Goal: Find specific page/section

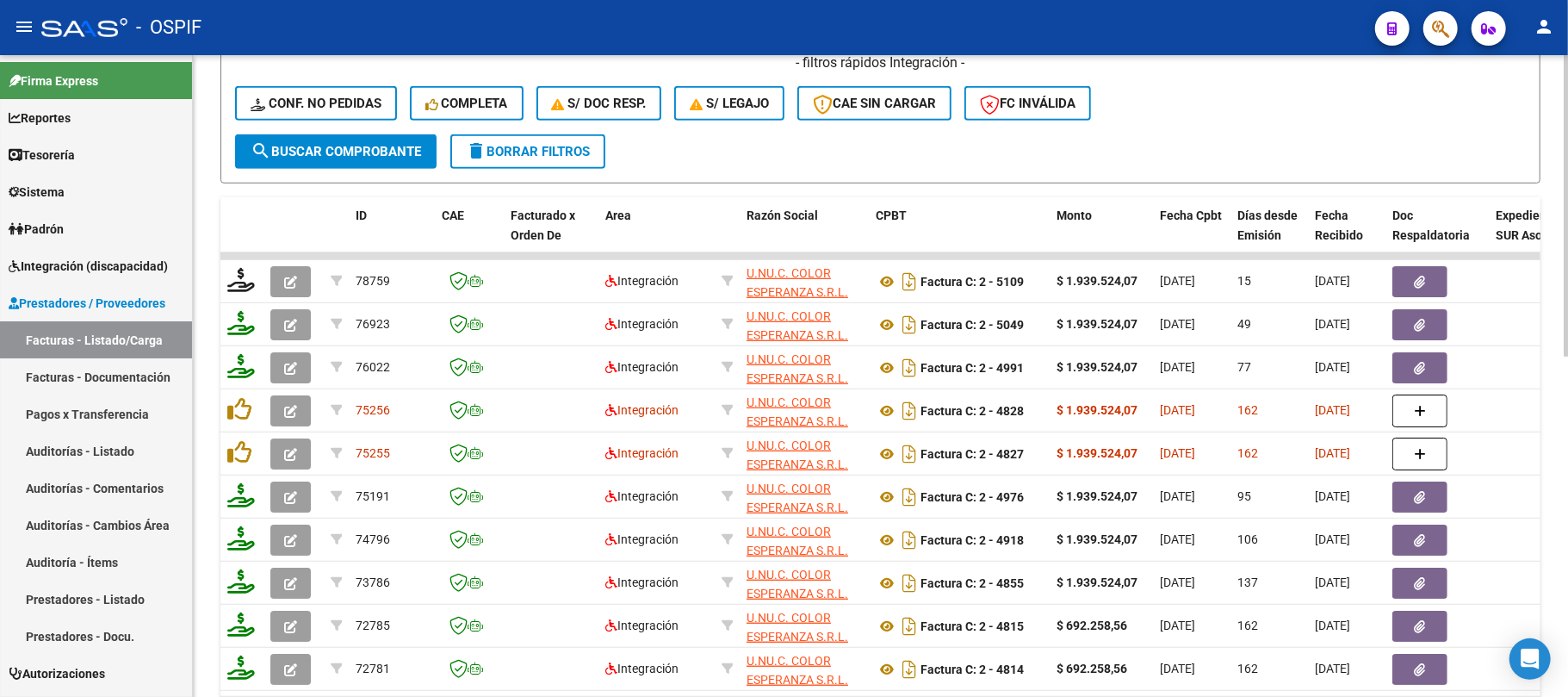
click at [512, 162] on button "delete Borrar Filtros" at bounding box center [528, 152] width 155 height 35
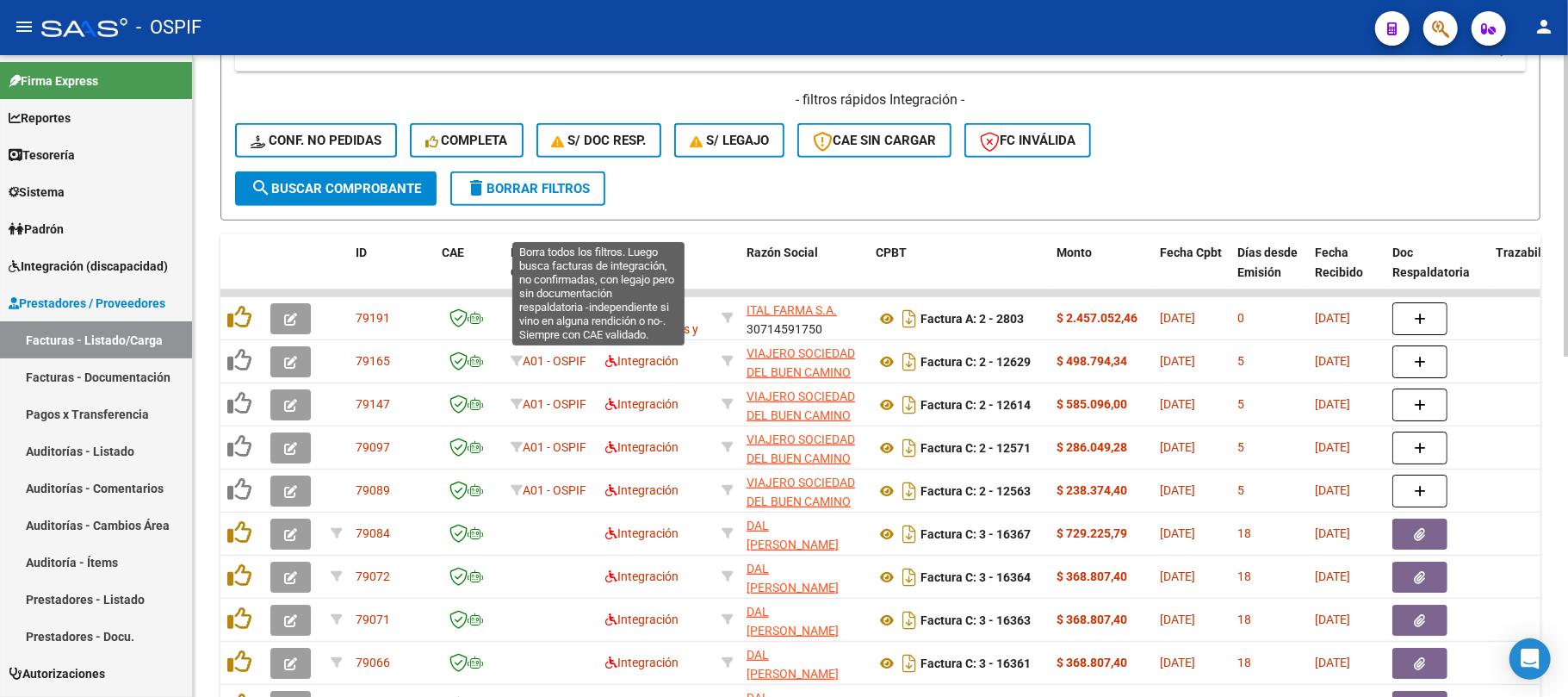
scroll to position [496, 0]
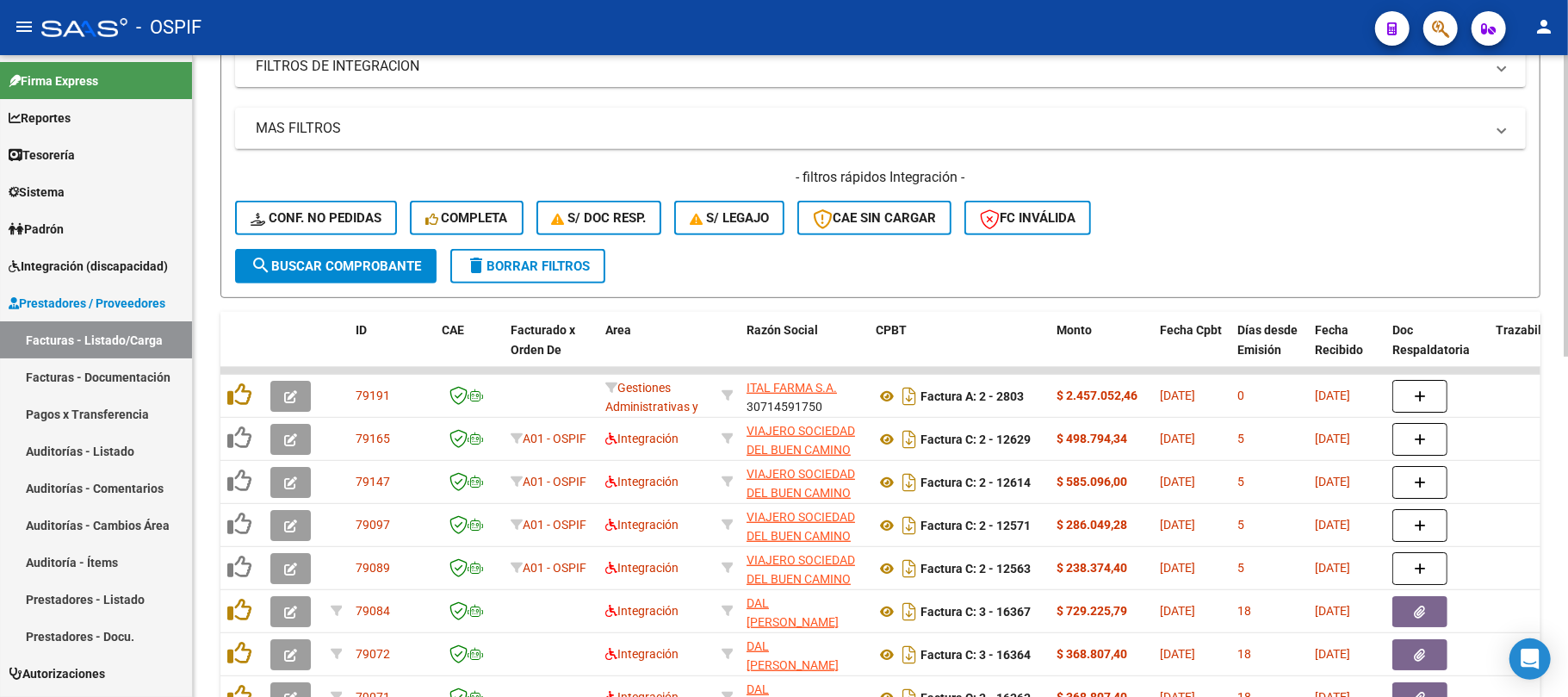
click at [508, 263] on span "delete Borrar Filtros" at bounding box center [528, 266] width 124 height 16
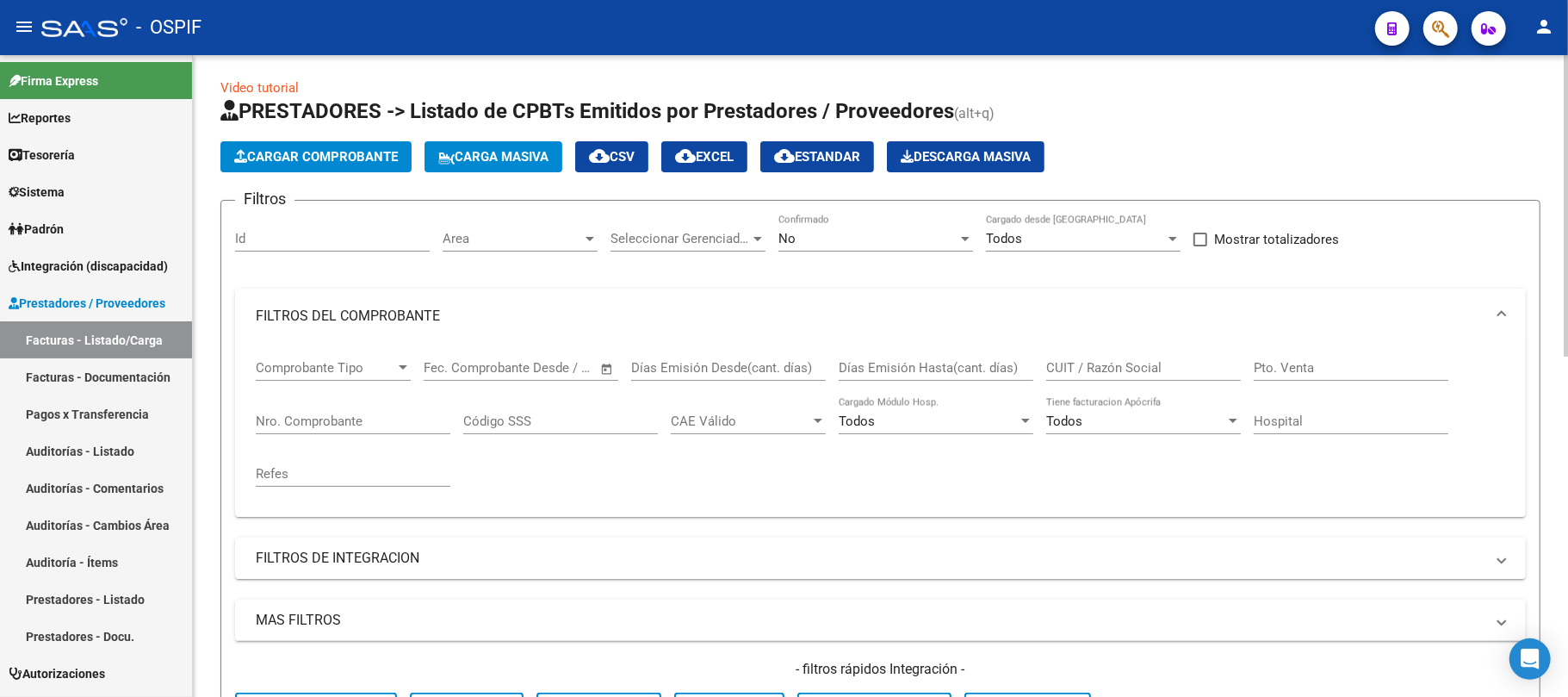
scroll to position [0, 0]
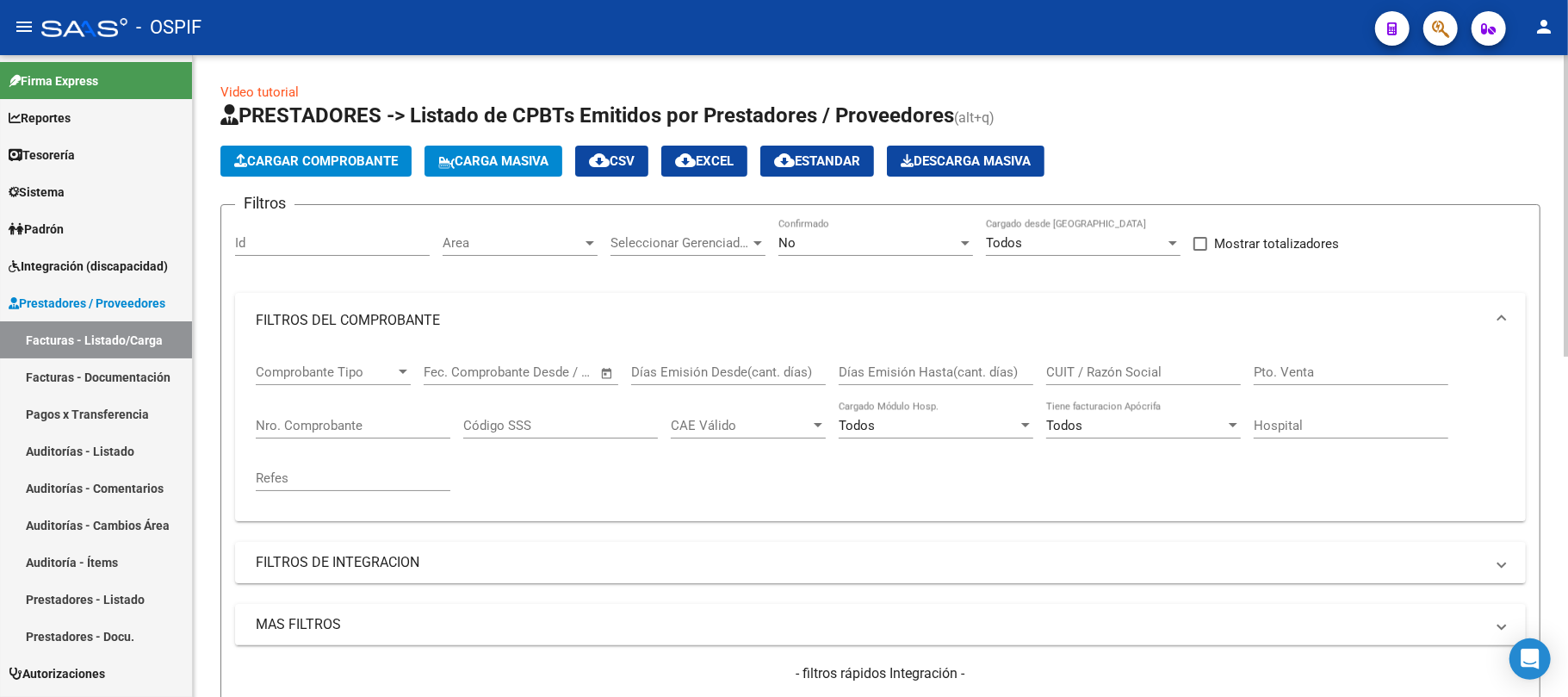
click at [1162, 385] on div "CUIT / Razón Social" at bounding box center [1144, 367] width 195 height 37
click at [1158, 376] on input "CUIT / Razón Social" at bounding box center [1144, 371] width 195 height 16
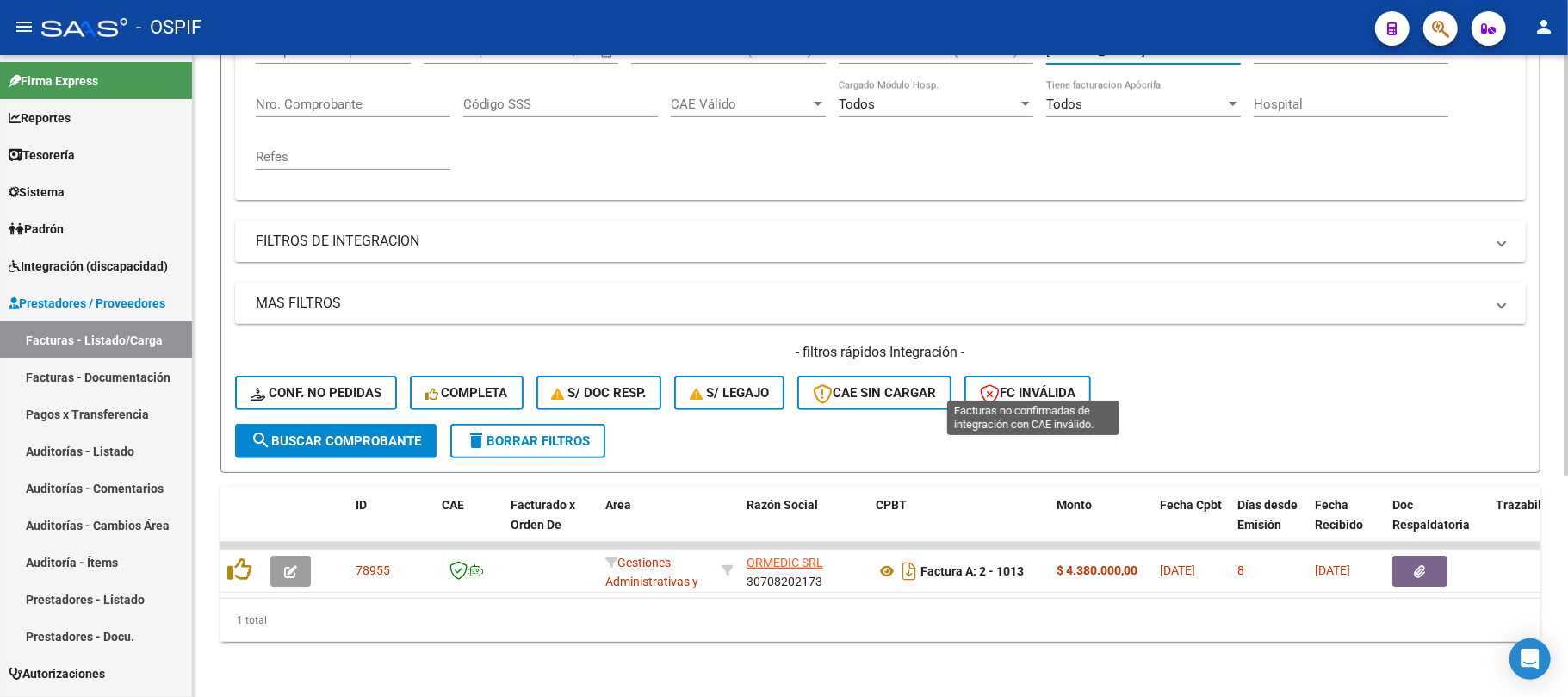
scroll to position [338, 0]
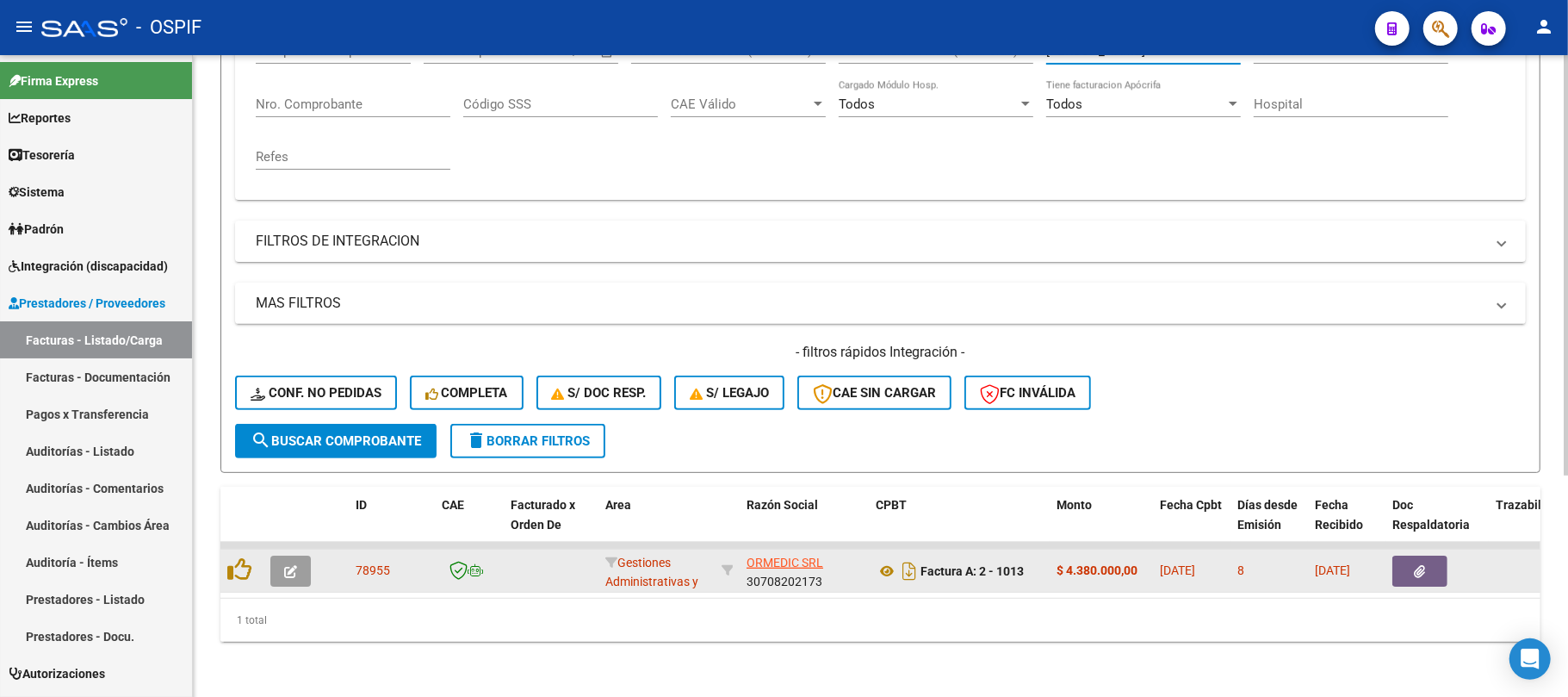
type input "ORME"
click at [289, 565] on icon "button" at bounding box center [291, 572] width 13 height 13
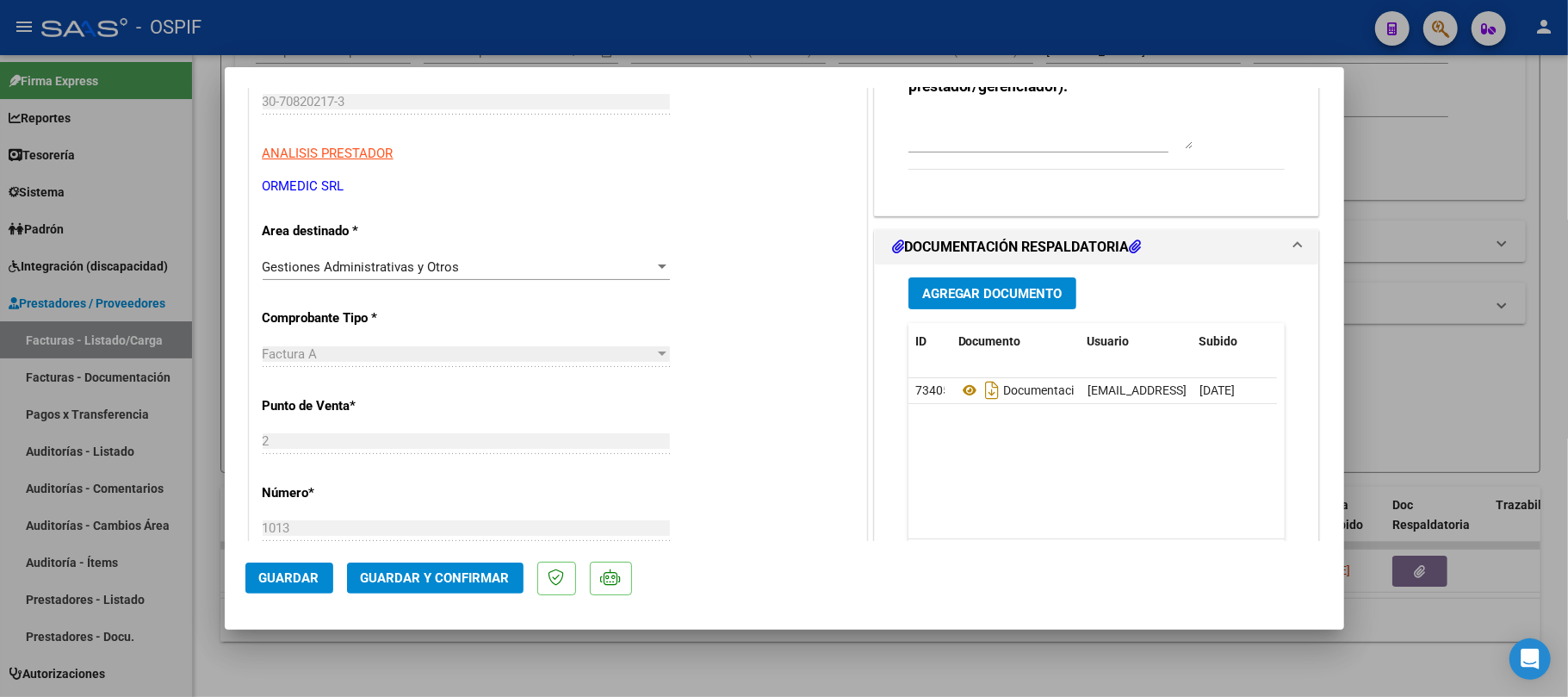
scroll to position [0, 0]
